Goal: Task Accomplishment & Management: Manage account settings

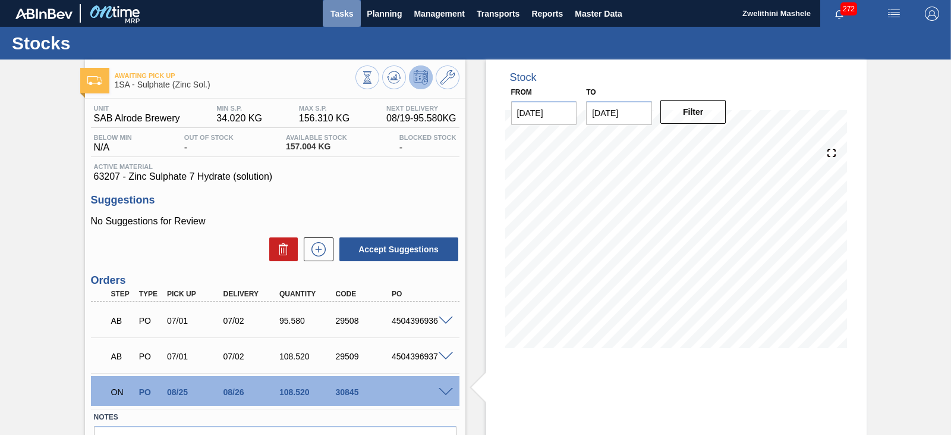
click at [356, 15] on button "Tasks" at bounding box center [342, 13] width 38 height 27
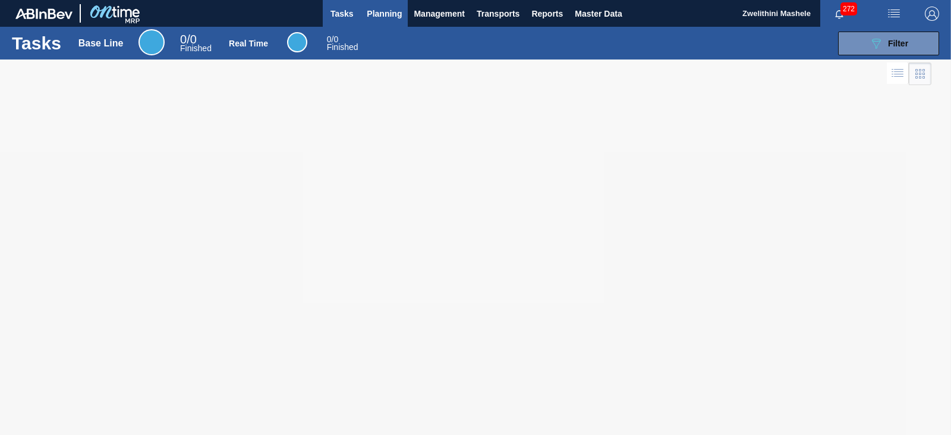
click at [387, 16] on span "Planning" at bounding box center [384, 14] width 35 height 14
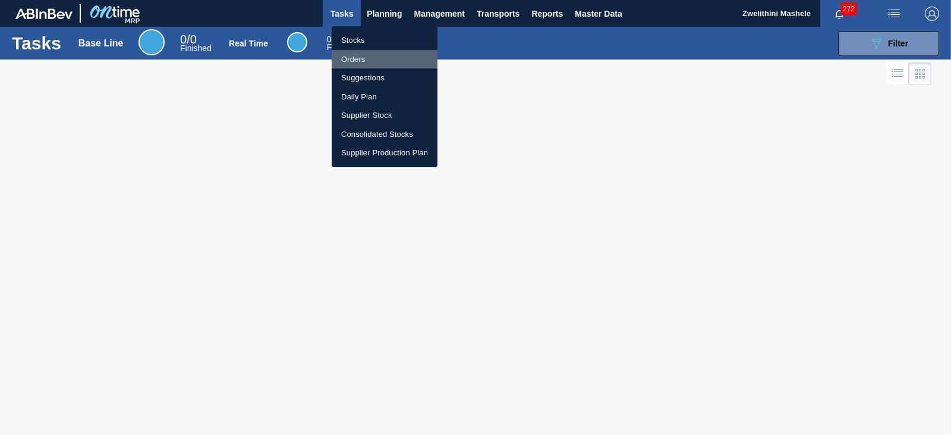
click at [366, 61] on li "Orders" at bounding box center [385, 59] width 106 height 19
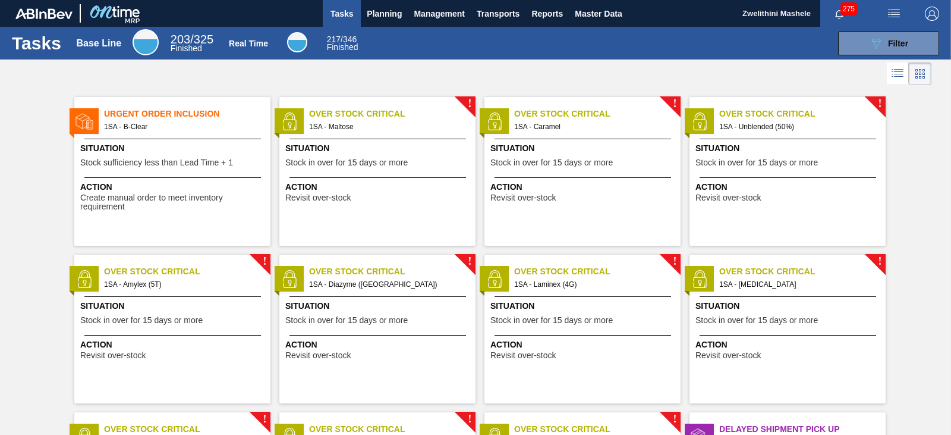
click at [364, 126] on span "1SA - Maltose" at bounding box center [387, 126] width 157 height 13
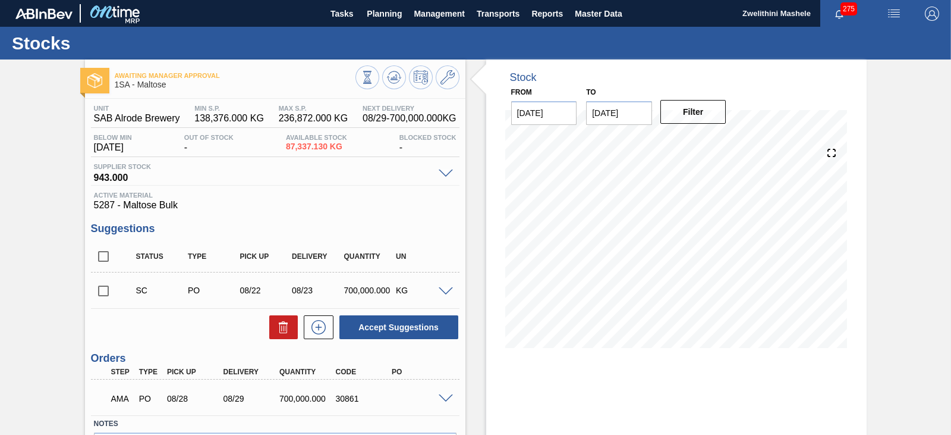
click at [443, 397] on span at bounding box center [446, 398] width 14 height 9
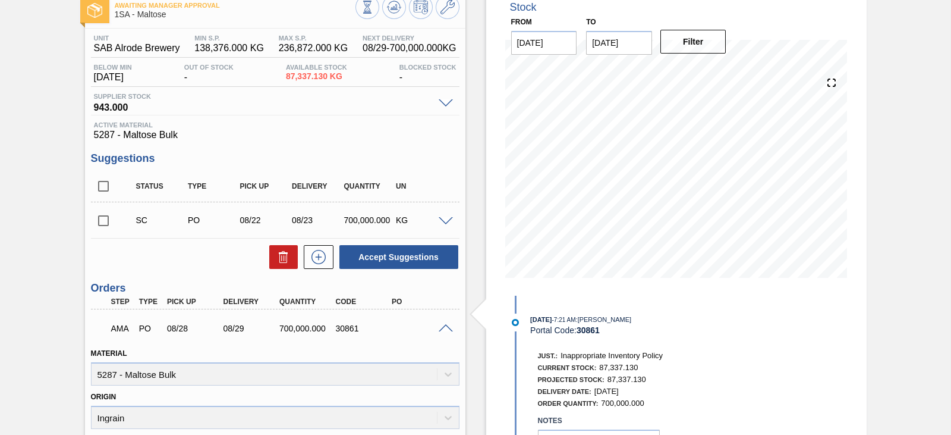
scroll to position [178, 0]
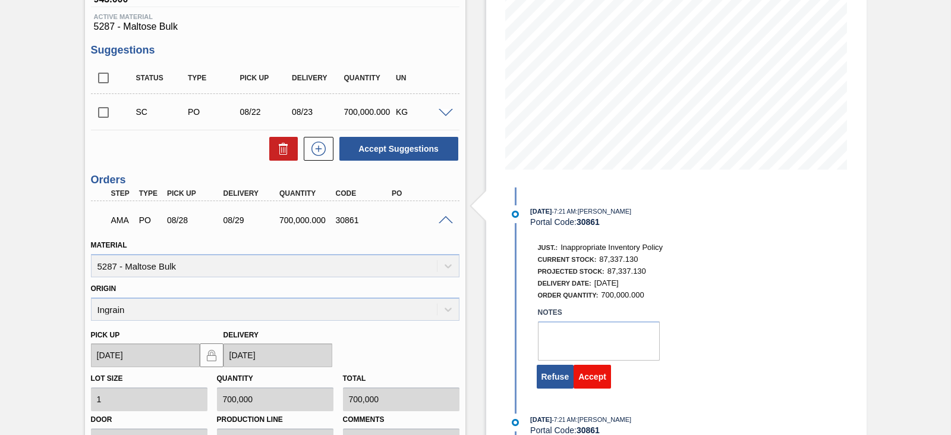
click at [577, 375] on button "Accept" at bounding box center [592, 377] width 37 height 24
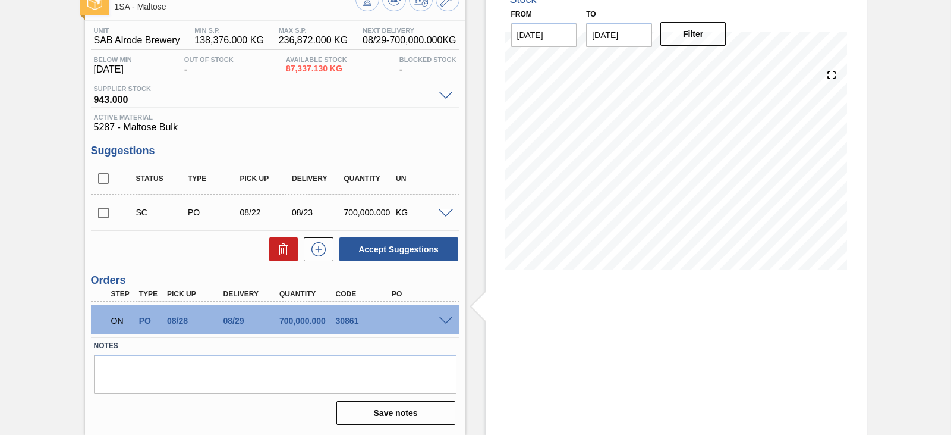
scroll to position [0, 0]
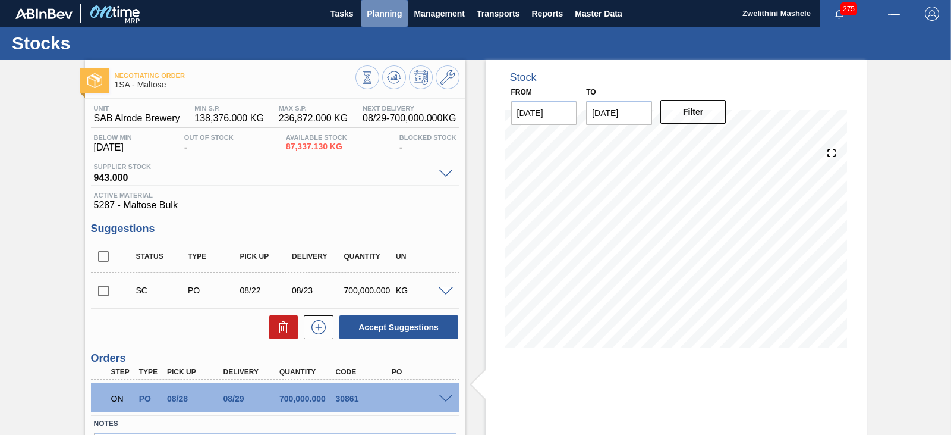
click at [387, 15] on span "Planning" at bounding box center [384, 14] width 35 height 14
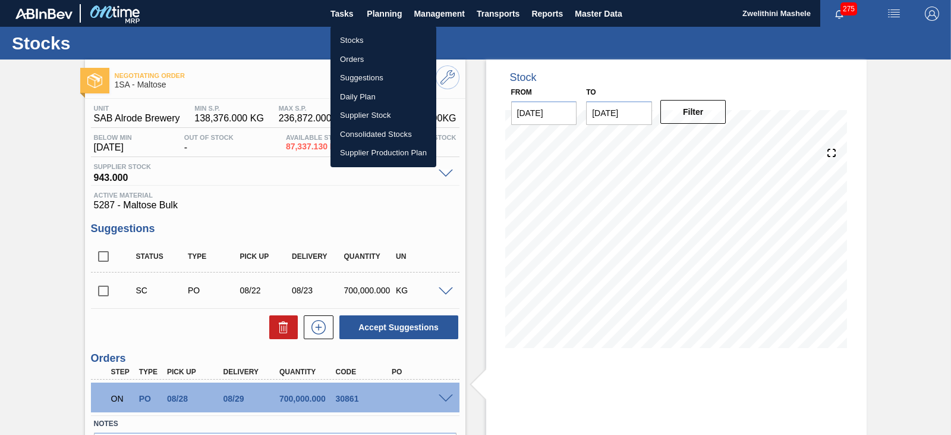
click at [358, 61] on li "Orders" at bounding box center [384, 59] width 106 height 19
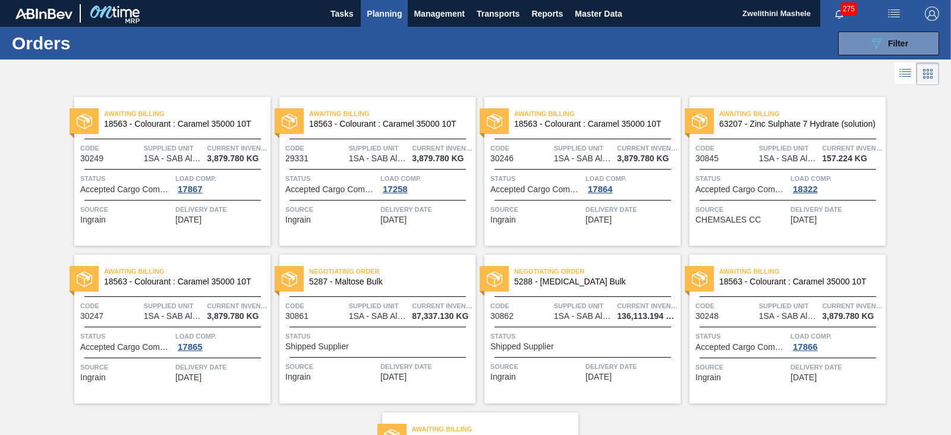
click at [582, 281] on span "5288 - Dextrose Bulk" at bounding box center [592, 281] width 157 height 9
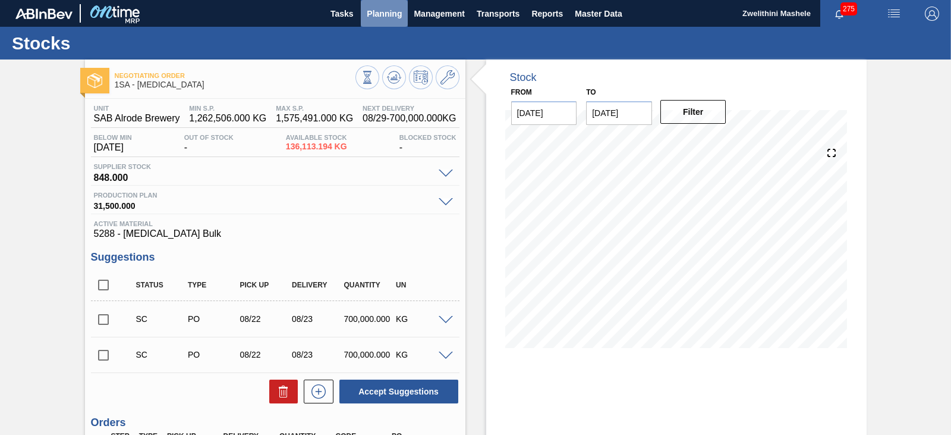
click at [376, 15] on span "Planning" at bounding box center [384, 14] width 35 height 14
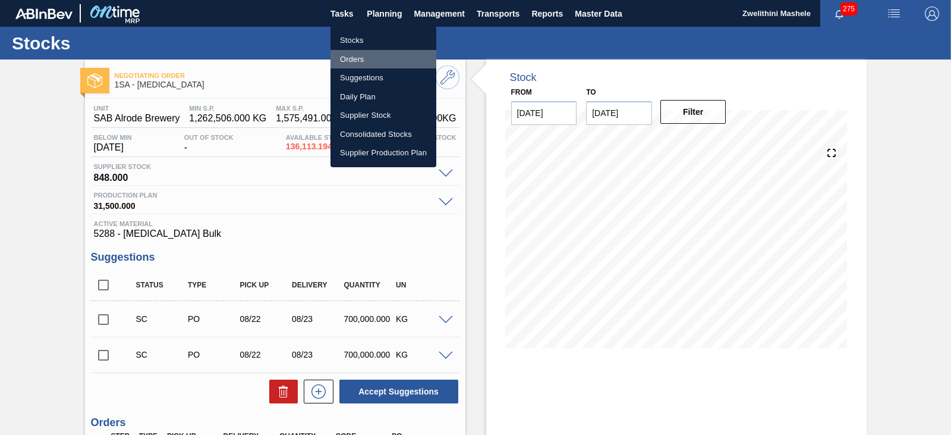
click at [370, 58] on li "Orders" at bounding box center [384, 59] width 106 height 19
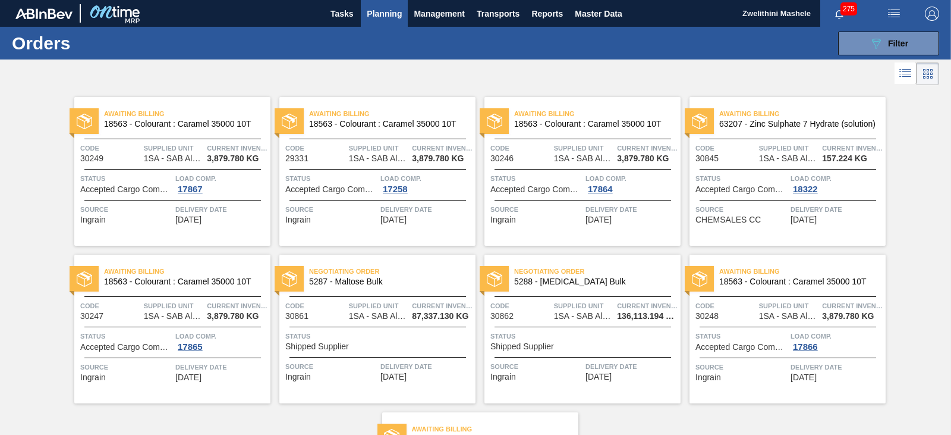
click at [390, 274] on span "Negotiating Order" at bounding box center [392, 271] width 167 height 12
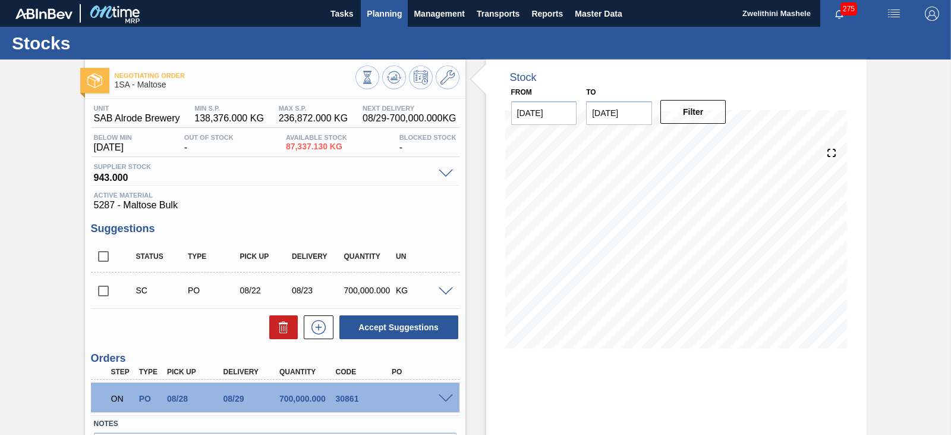
click at [388, 16] on span "Planning" at bounding box center [384, 14] width 35 height 14
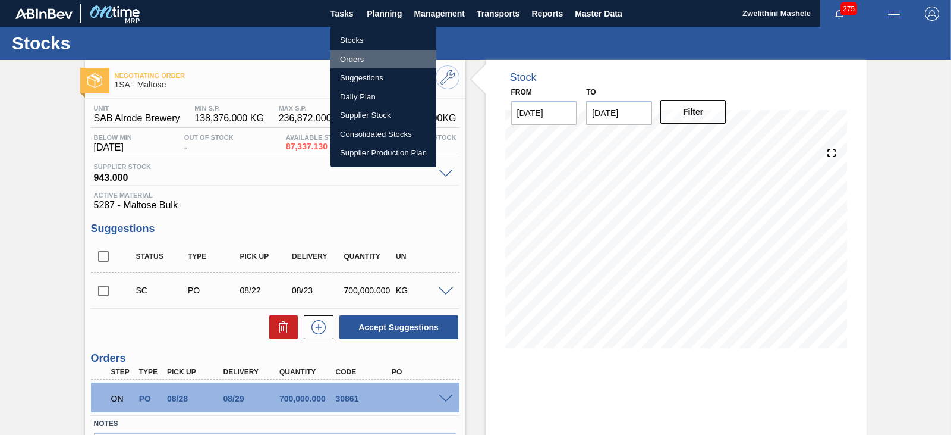
click at [356, 58] on li "Orders" at bounding box center [384, 59] width 106 height 19
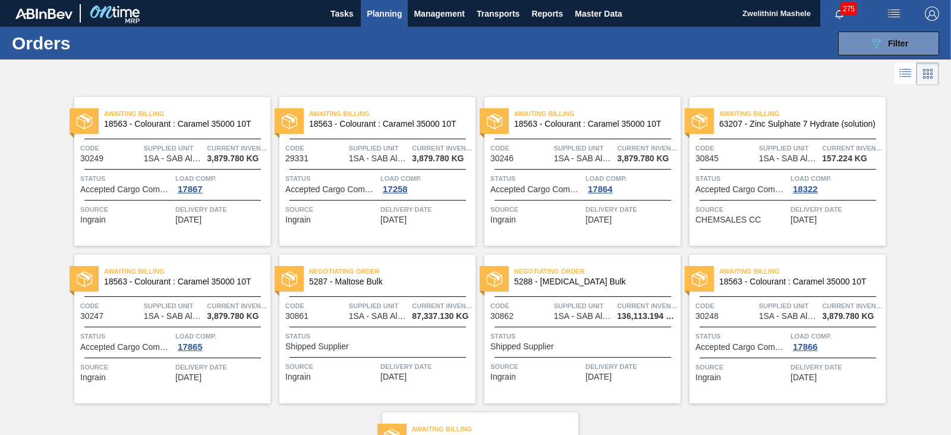
click at [613, 278] on span "5288 - Dextrose Bulk" at bounding box center [592, 281] width 157 height 9
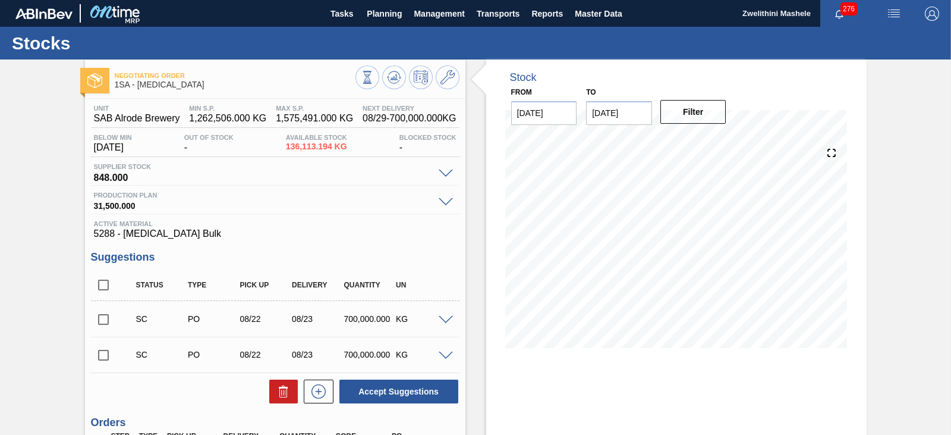
click at [445, 356] on span at bounding box center [446, 355] width 14 height 9
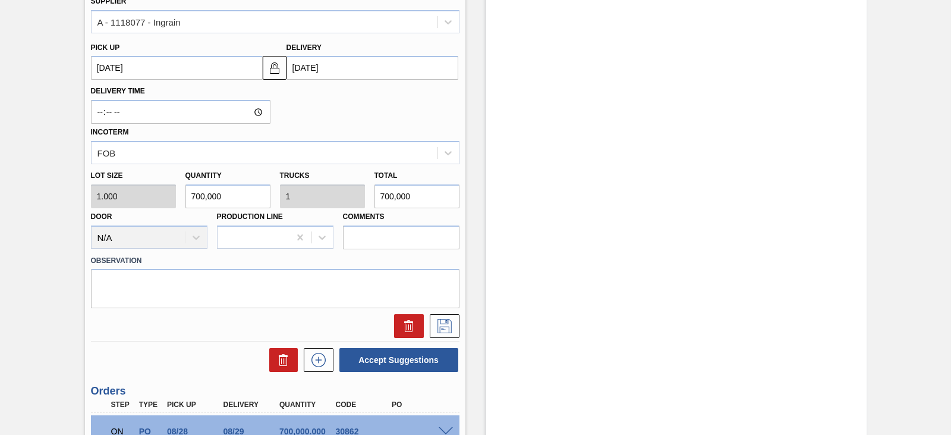
scroll to position [297, 0]
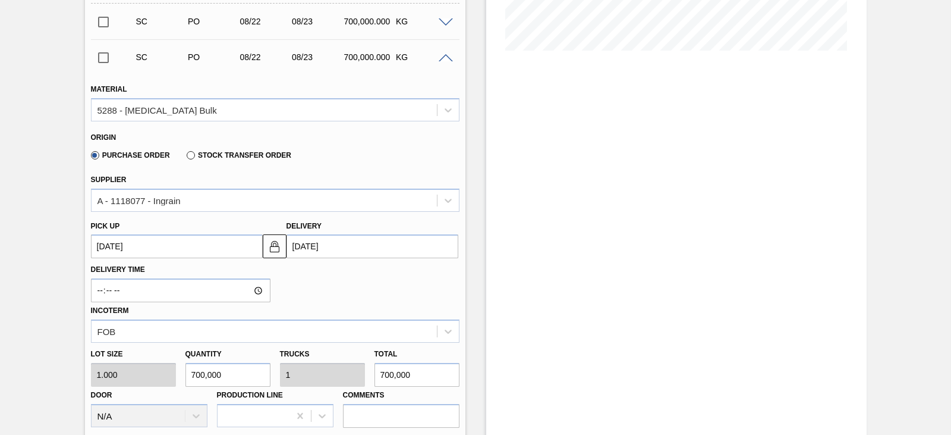
click at [321, 249] on input "08/23/2025" at bounding box center [373, 246] width 172 height 24
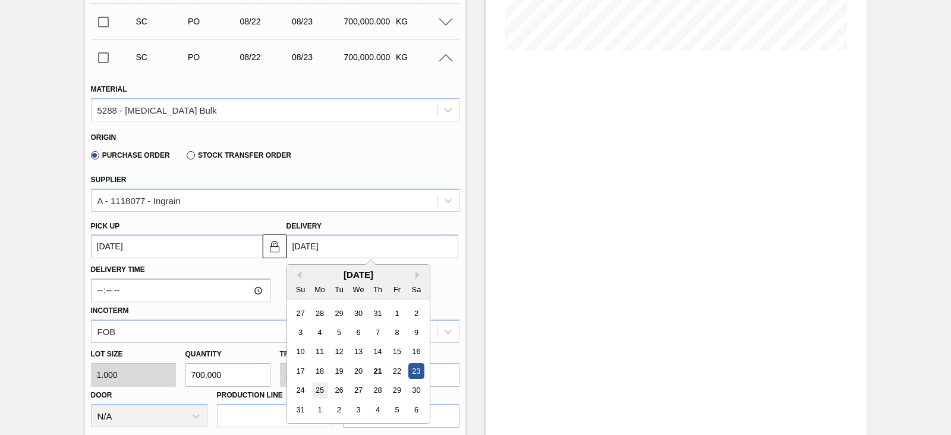
click at [322, 388] on div "25" at bounding box center [320, 390] width 16 height 16
type up3147918511 "08/24/2025"
type input "[DATE]"
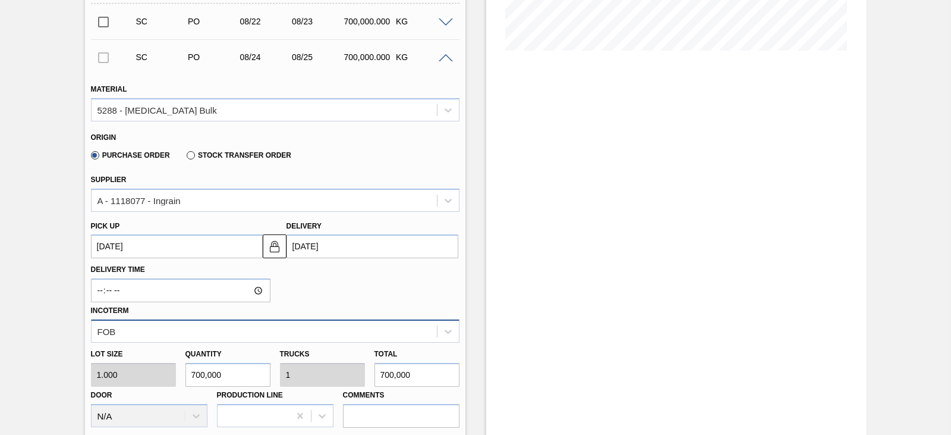
click at [325, 330] on div "FOB" at bounding box center [275, 330] width 369 height 23
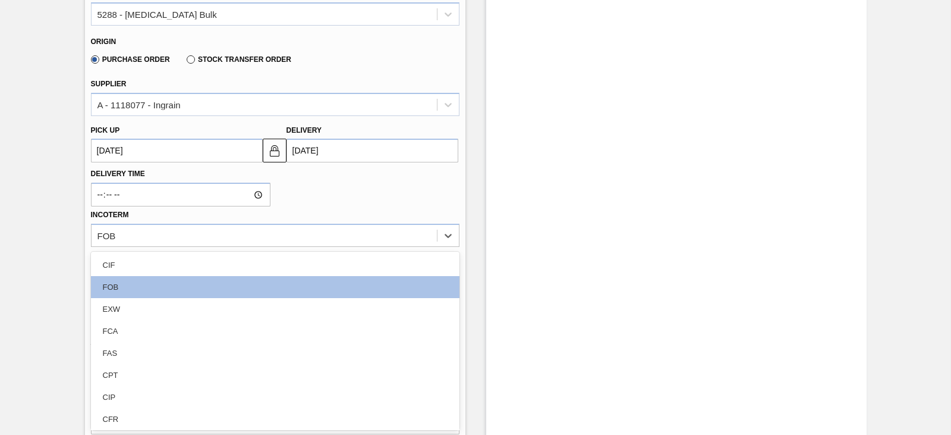
click at [353, 198] on div "Delivery Time Incoterm option CIF focused, 1 of 11. 11 results available. Use U…" at bounding box center [275, 204] width 378 height 84
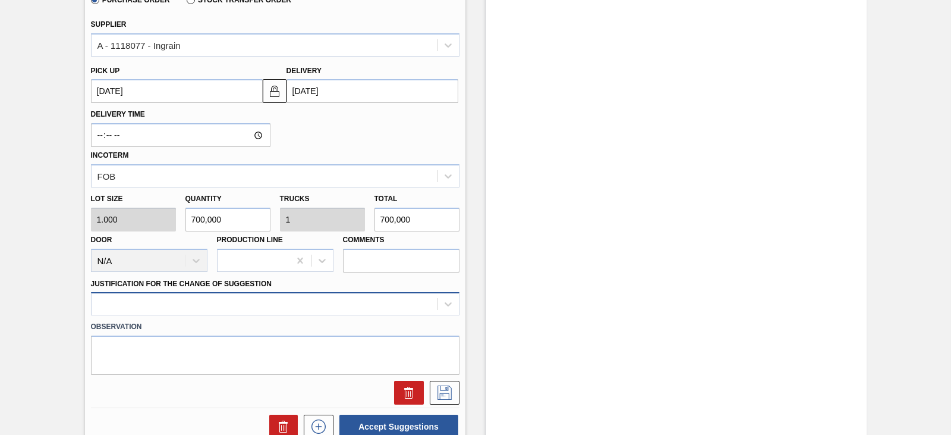
click at [311, 304] on div at bounding box center [275, 303] width 369 height 23
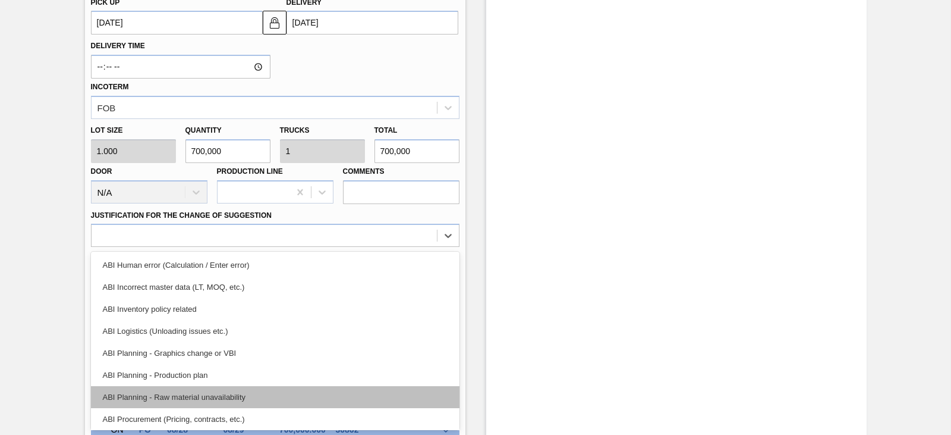
click at [315, 395] on div "ABI Planning - Raw material unavailability" at bounding box center [275, 397] width 369 height 22
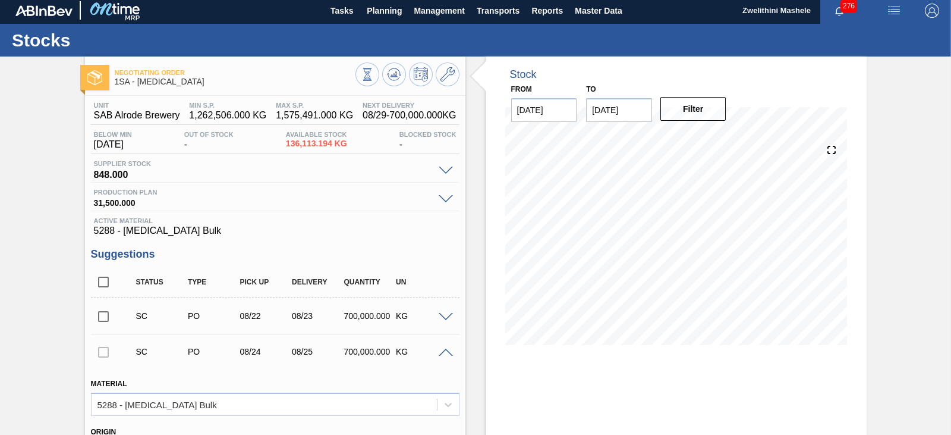
scroll to position [0, 0]
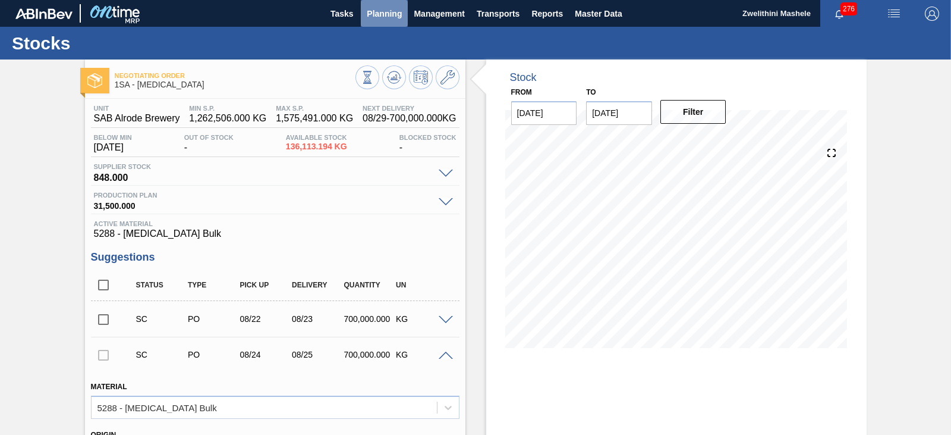
click at [378, 12] on span "Planning" at bounding box center [384, 14] width 35 height 14
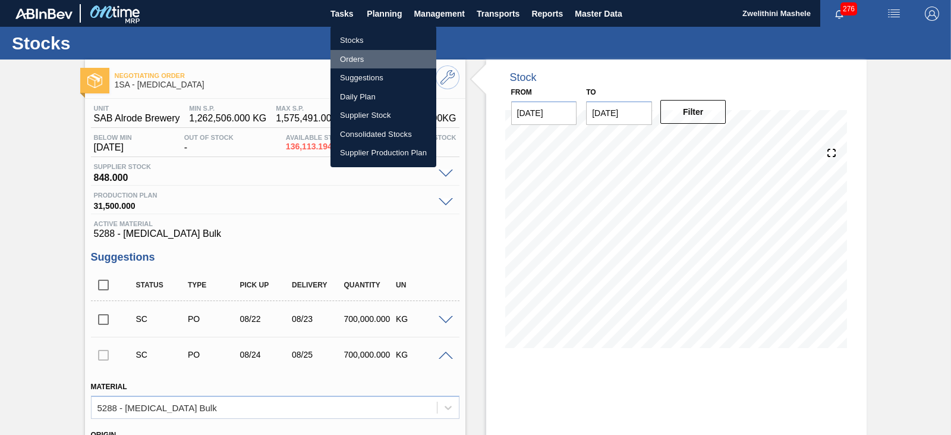
click at [357, 59] on li "Orders" at bounding box center [384, 59] width 106 height 19
